Goal: Download file/media

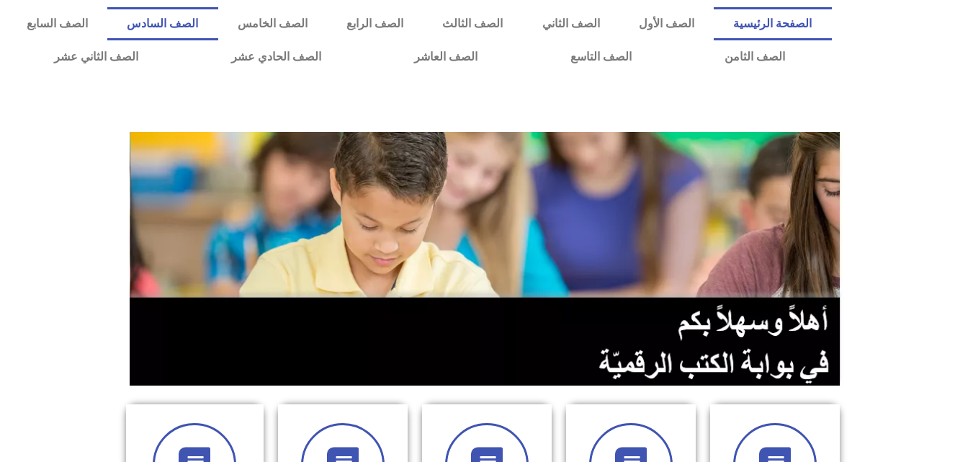
click at [217, 22] on link "الصف السادس" at bounding box center [162, 23] width 110 height 33
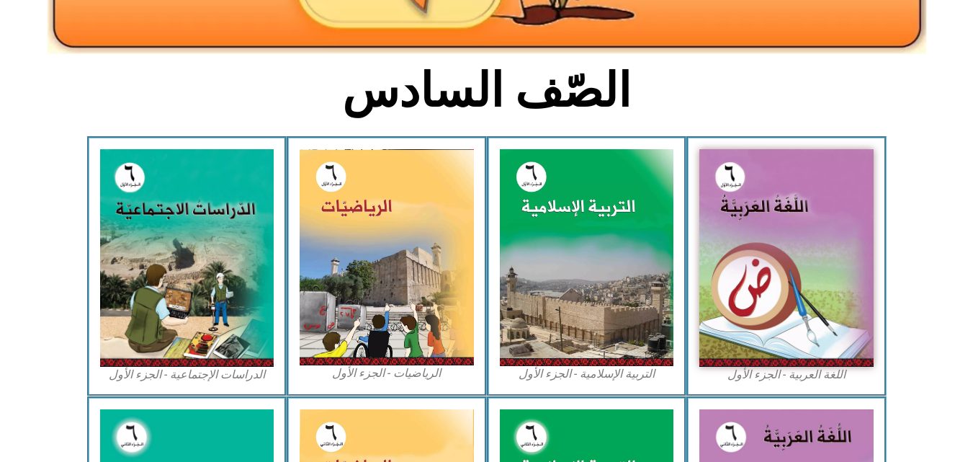
scroll to position [357, 0]
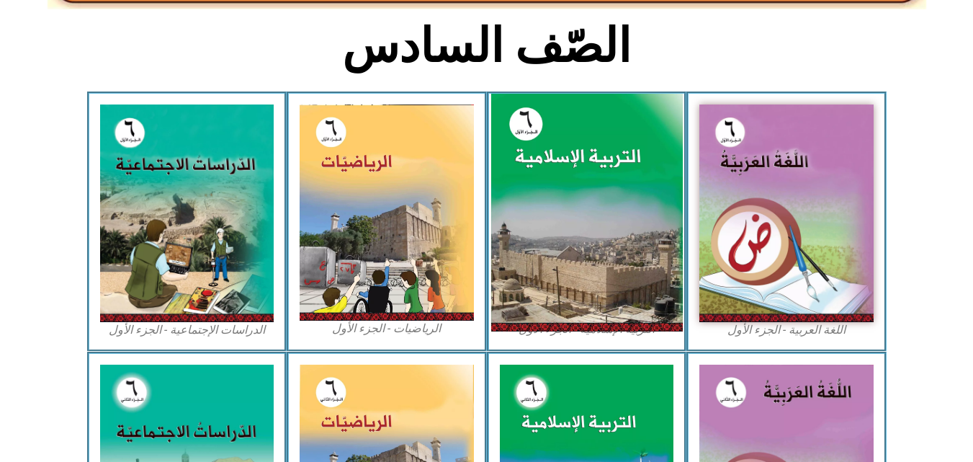
click at [590, 194] on img at bounding box center [586, 213] width 192 height 238
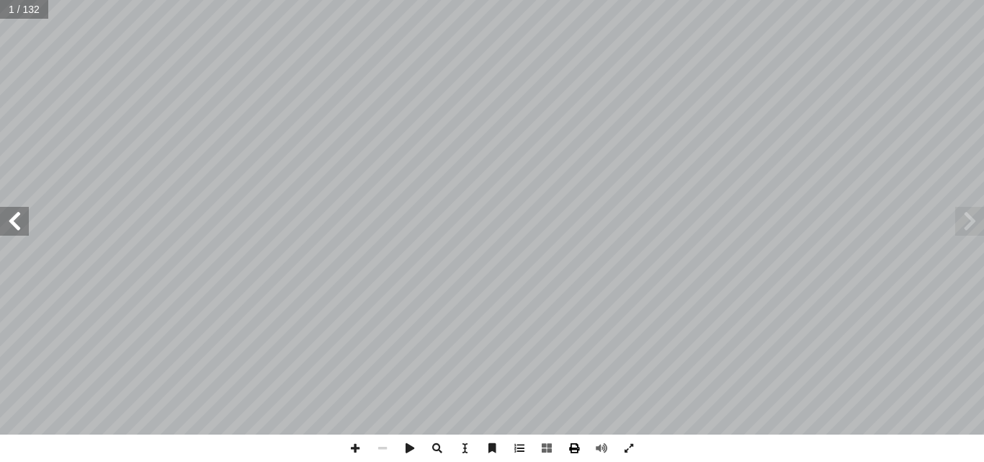
click at [574, 442] on span at bounding box center [573, 447] width 27 height 27
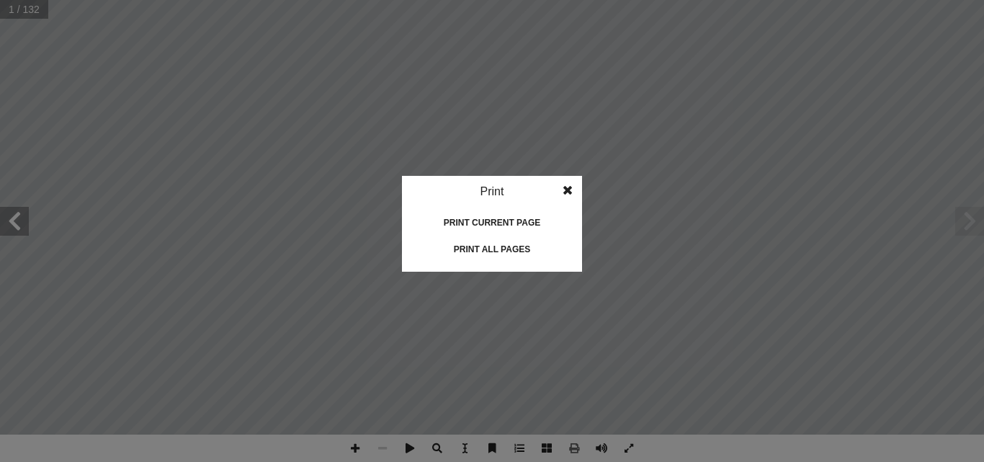
click at [480, 256] on div "Print all pages" at bounding box center [492, 249] width 144 height 23
